Goal: Transaction & Acquisition: Purchase product/service

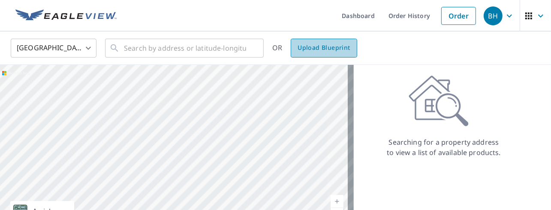
click at [323, 53] on span "Upload Blueprint" at bounding box center [324, 47] width 52 height 11
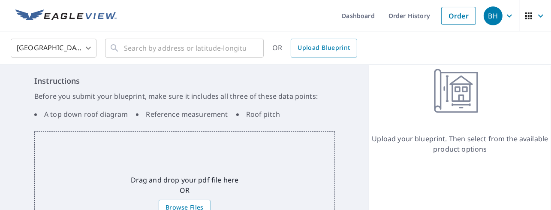
scroll to position [83, 0]
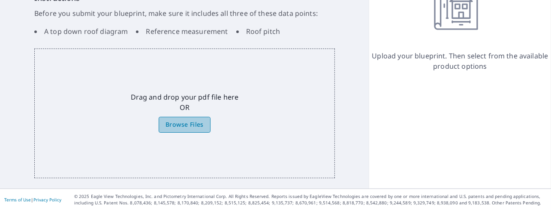
click at [193, 124] on span "Browse Files" at bounding box center [185, 124] width 38 height 11
click at [0, 0] on input "Browse Files" at bounding box center [0, 0] width 0 height 0
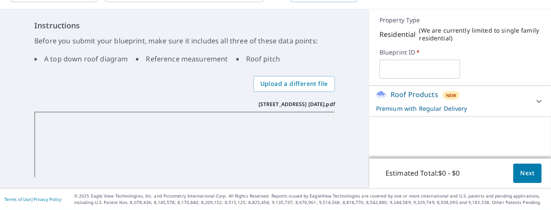
scroll to position [76, 0]
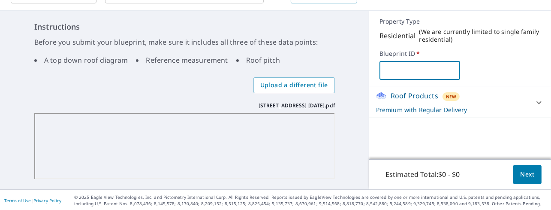
click at [424, 68] on input "text" at bounding box center [420, 70] width 81 height 24
type input "[STREET_ADDRESS]"
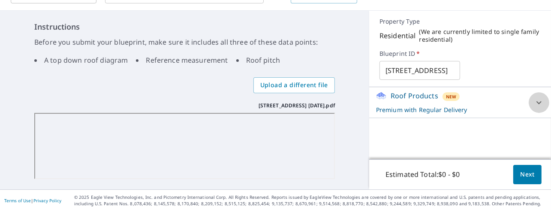
click at [537, 101] on icon at bounding box center [539, 102] width 5 height 3
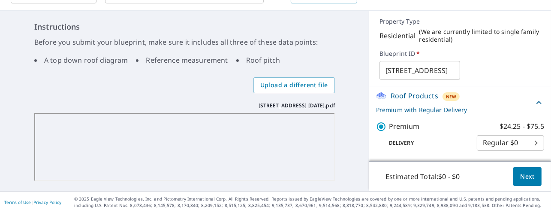
scroll to position [78, 0]
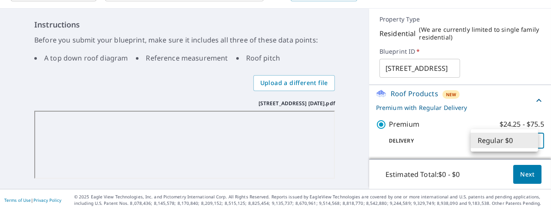
click at [531, 137] on body "BH BH Dashboard Order History Cancel Order BH File uploaded [GEOGRAPHIC_DATA] […" at bounding box center [275, 105] width 551 height 210
click at [531, 137] on li "Regular $0" at bounding box center [504, 140] width 67 height 15
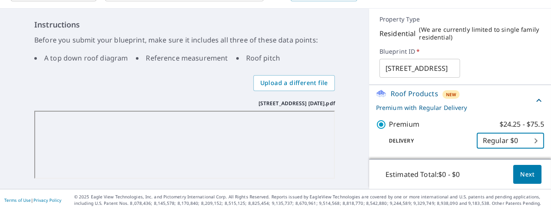
click at [528, 170] on span "Next" at bounding box center [527, 174] width 15 height 11
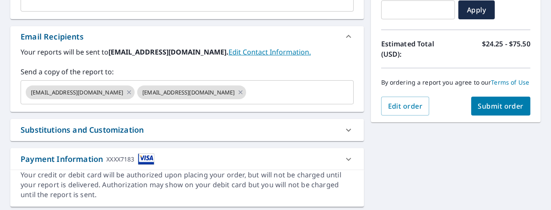
scroll to position [221, 0]
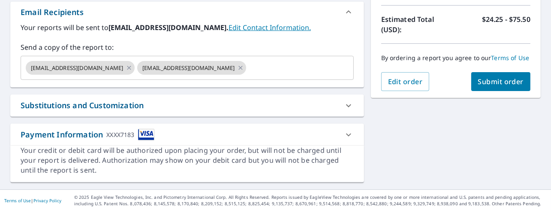
click at [508, 82] on span "Submit order" at bounding box center [501, 81] width 46 height 9
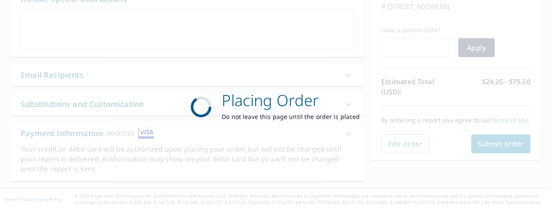
scroll to position [158, 0]
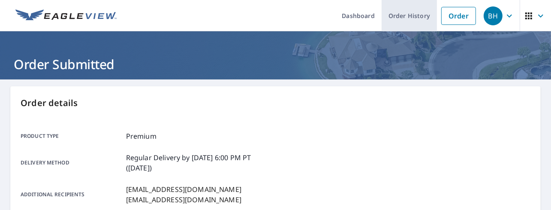
click at [386, 12] on link "Order History" at bounding box center [409, 15] width 55 height 31
